Goal: Information Seeking & Learning: Learn about a topic

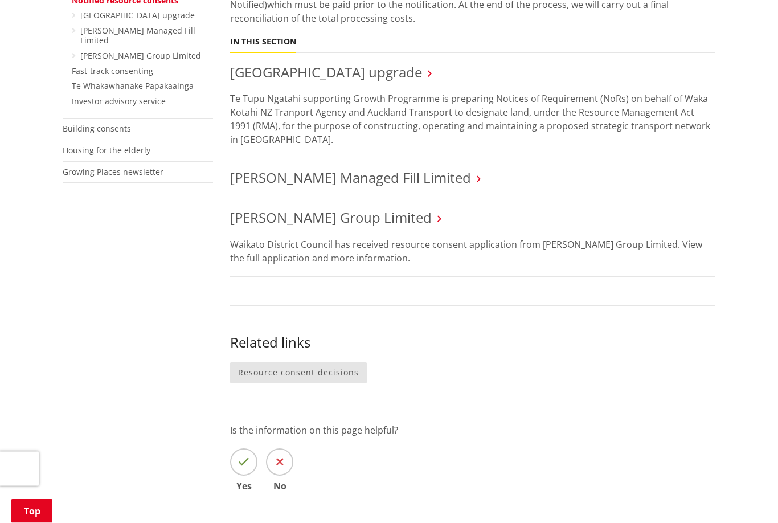
scroll to position [468, 0]
click at [389, 217] on link "[PERSON_NAME] Group Limited" at bounding box center [331, 216] width 202 height 19
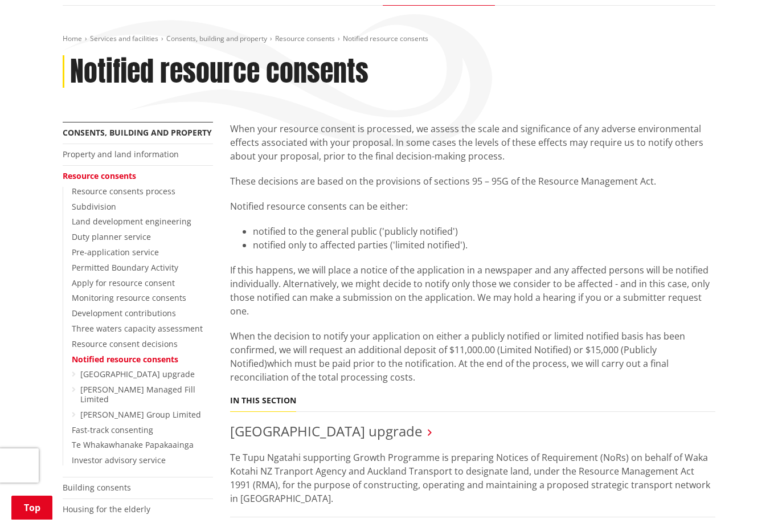
scroll to position [0, 0]
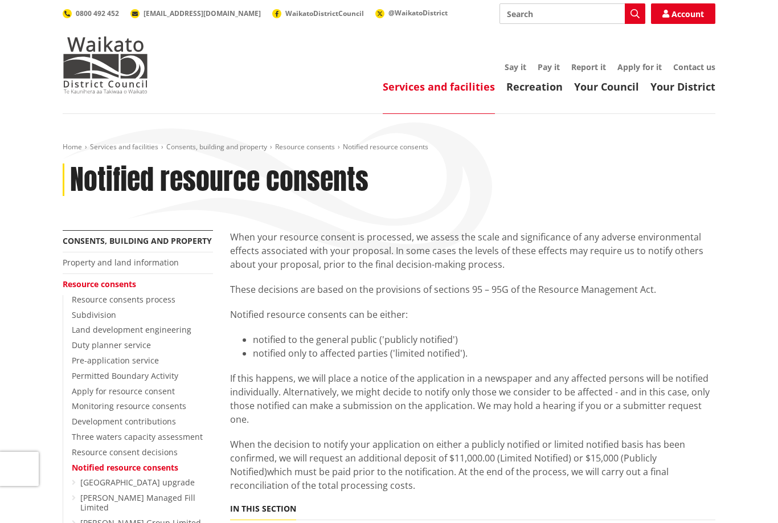
click at [529, 12] on input "Search" at bounding box center [573, 13] width 146 height 21
type input "Solar"
click at [633, 19] on button "Search" at bounding box center [635, 13] width 21 height 21
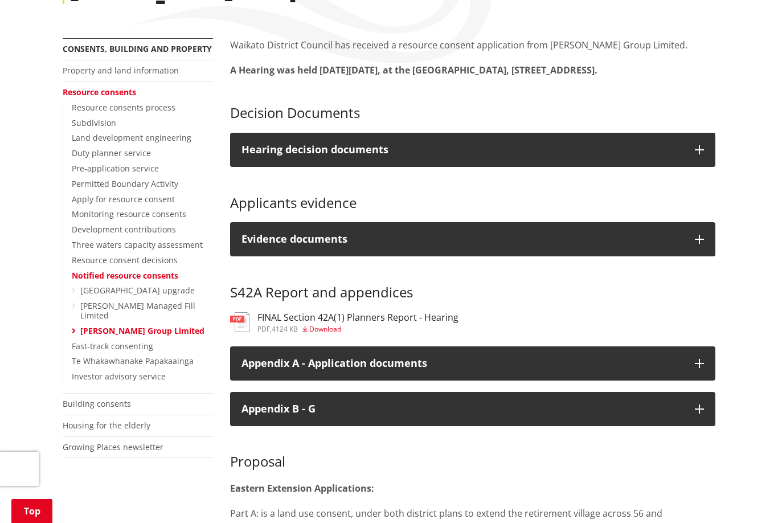
scroll to position [189, 0]
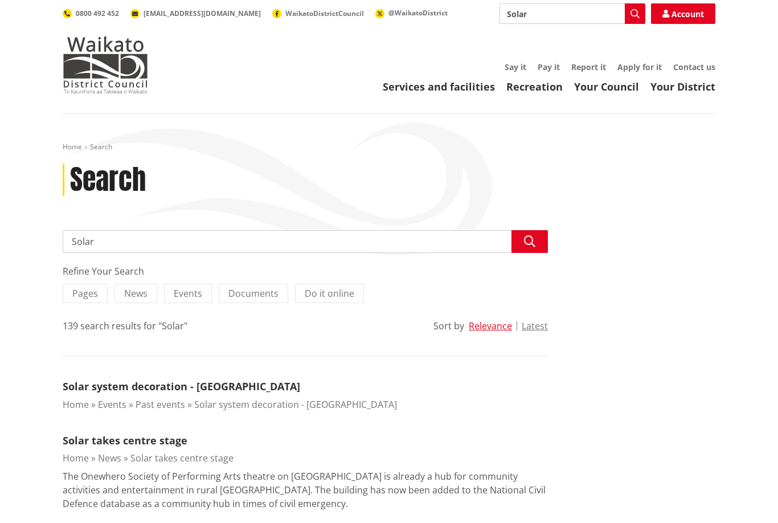
click at [562, 17] on input "Solar" at bounding box center [573, 13] width 146 height 21
type input "Solar farm"
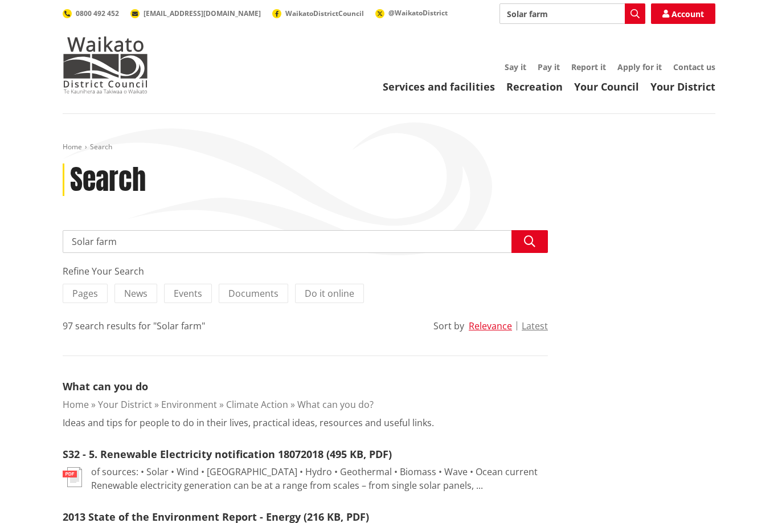
click at [70, 142] on link "Home" at bounding box center [72, 147] width 19 height 10
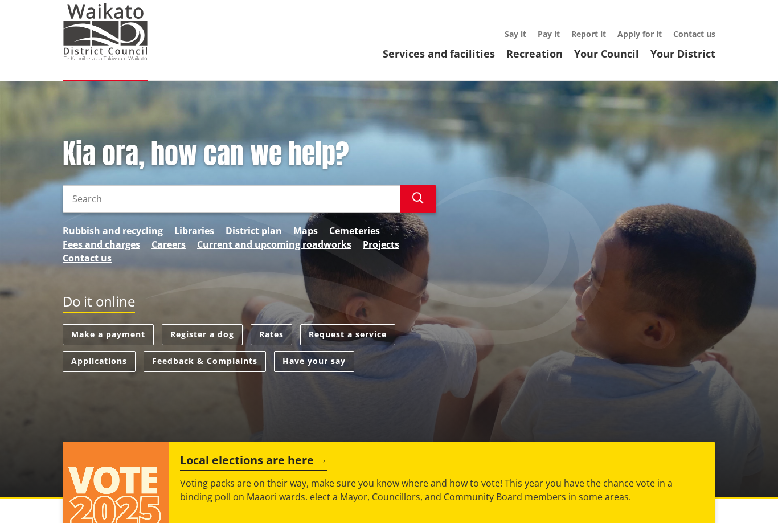
scroll to position [32, 0]
